Goal: Task Accomplishment & Management: Manage account settings

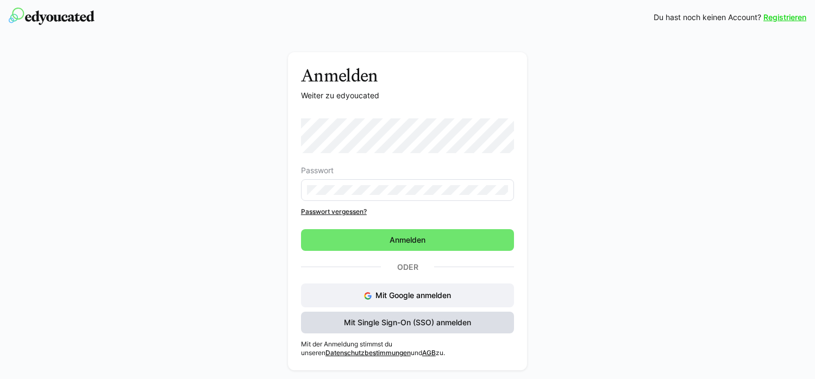
click at [451, 325] on span "Mit Single Sign-On (SSO) anmelden" at bounding box center [407, 322] width 130 height 11
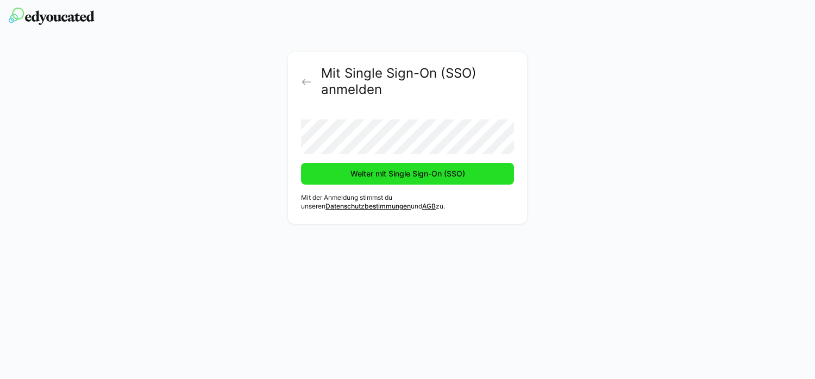
click at [464, 173] on span "Weiter mit Single Sign-On (SSO)" at bounding box center [408, 173] width 118 height 11
click at [436, 177] on span "Weiter mit Single Sign-On (SSO)" at bounding box center [408, 173] width 118 height 11
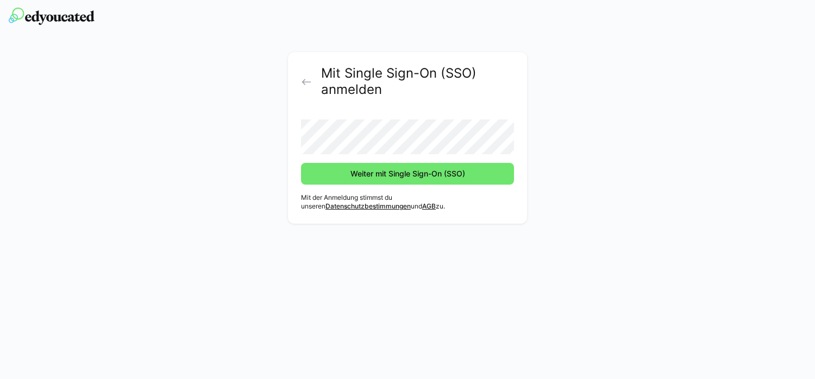
click at [301, 163] on button "Weiter mit Single Sign-On (SSO)" at bounding box center [407, 174] width 213 height 22
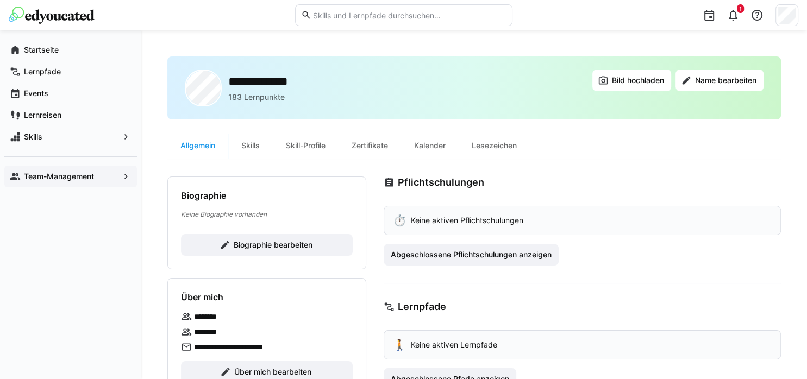
click at [0, 0] on app-navigation-label "Team-Management" at bounding box center [0, 0] width 0 height 0
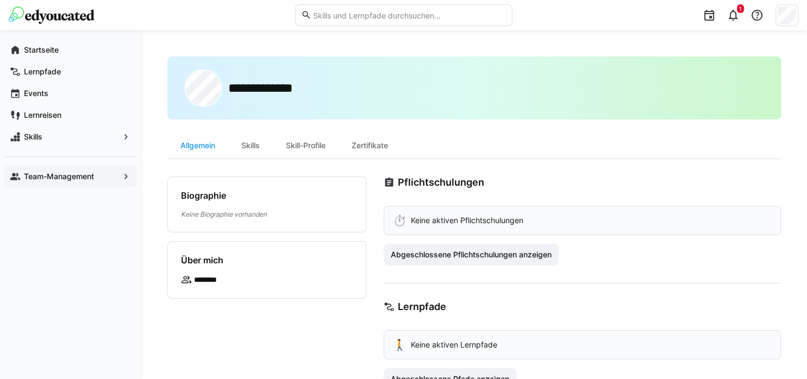
click at [98, 180] on span "Team-Management" at bounding box center [70, 176] width 97 height 11
click at [92, 181] on span "Team-Management" at bounding box center [70, 176] width 97 height 11
click at [740, 15] on div "1" at bounding box center [733, 15] width 22 height 22
